Goal: Check status

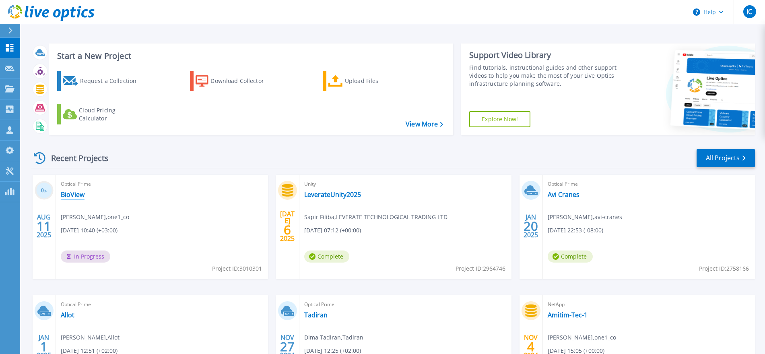
click at [82, 194] on link "BioView" at bounding box center [73, 194] width 24 height 8
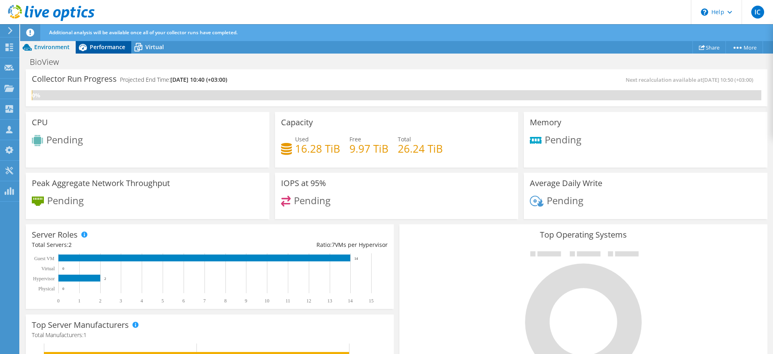
click at [114, 47] on span "Performance" at bounding box center [107, 47] width 35 height 8
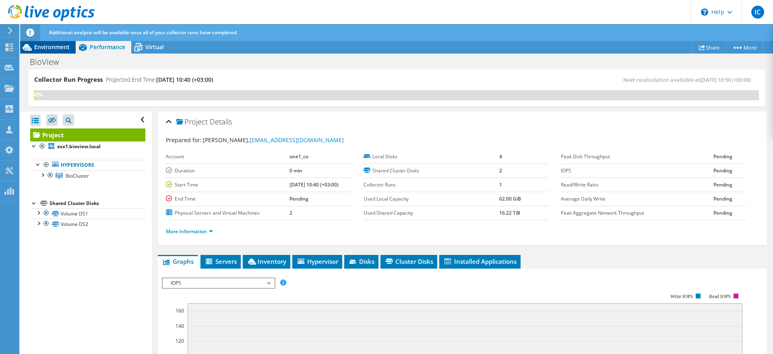
click at [54, 45] on span "Environment" at bounding box center [51, 47] width 35 height 8
